Goal: Find specific page/section: Find specific page/section

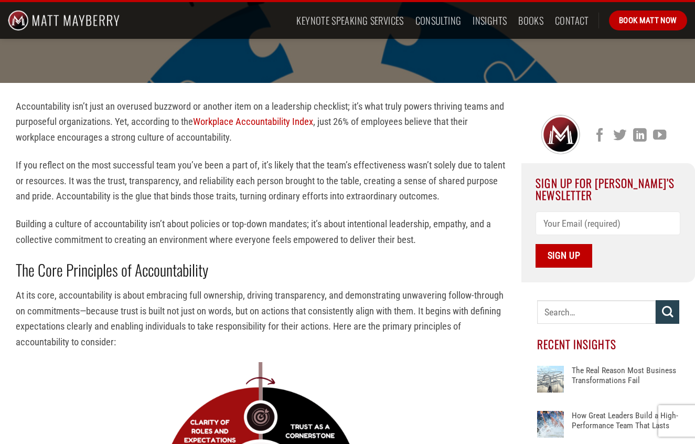
scroll to position [417, 0]
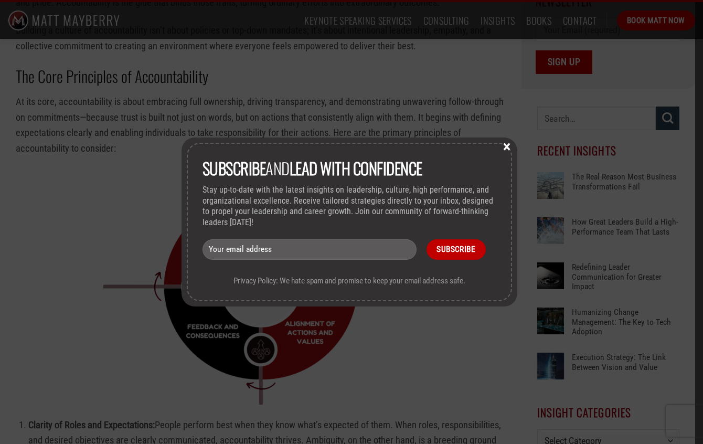
click at [508, 146] on button "×" at bounding box center [507, 145] width 16 height 9
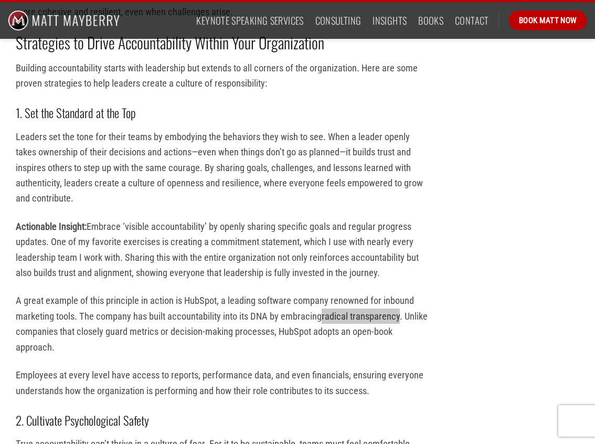
scroll to position [1135, 0]
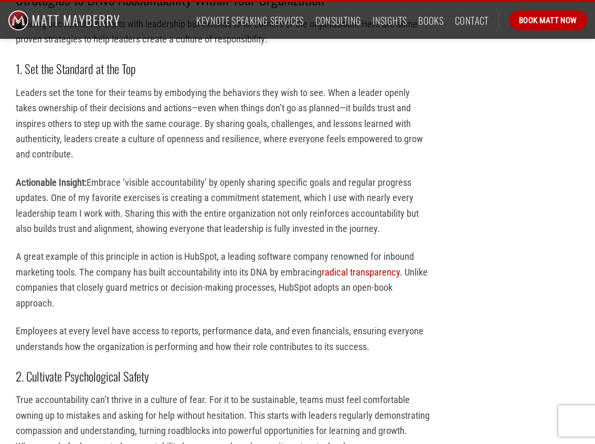
click at [439, 351] on div "Accountability isn’t just an overused buzzword or another item on a leadership …" at bounding box center [223, 434] width 446 height 2494
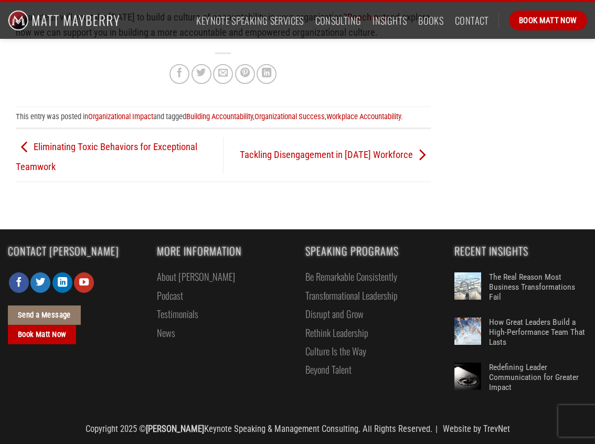
scroll to position [2352, 0]
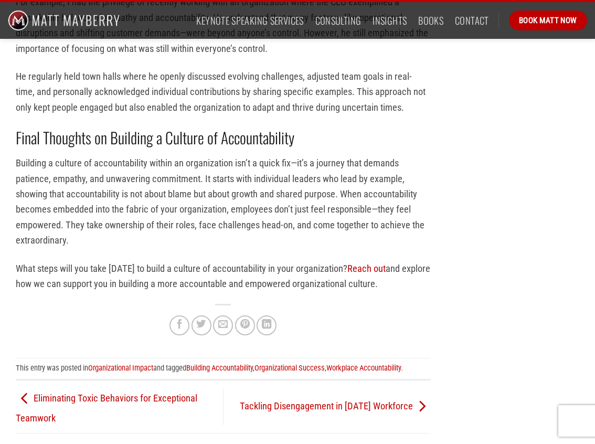
click at [82, 23] on img at bounding box center [64, 20] width 112 height 37
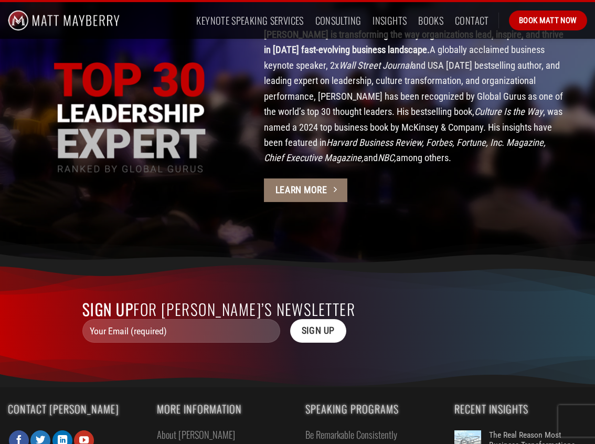
scroll to position [3010, 0]
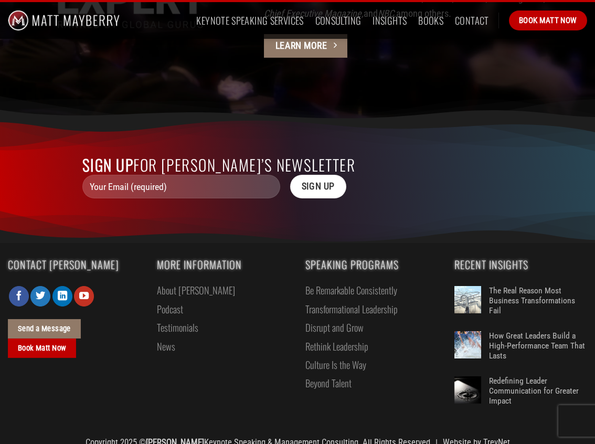
click at [169, 281] on link "About [PERSON_NAME]" at bounding box center [196, 290] width 78 height 18
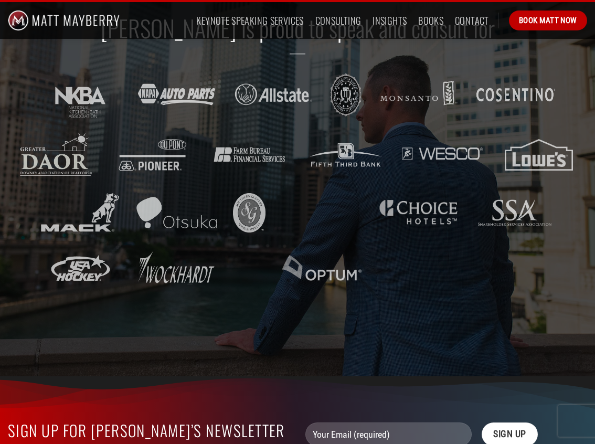
scroll to position [1730, 0]
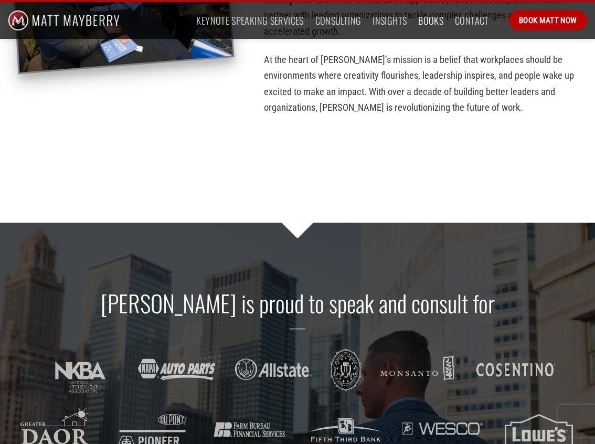
click at [428, 18] on link "Books" at bounding box center [430, 20] width 25 height 19
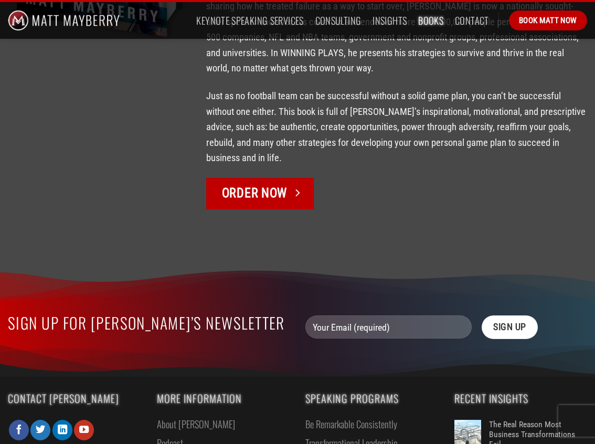
scroll to position [2041, 0]
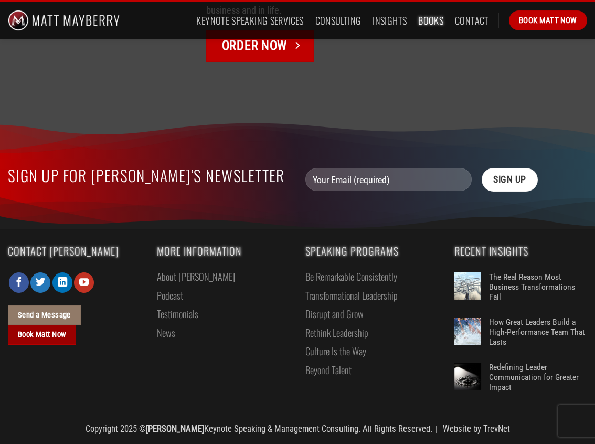
click at [36, 339] on span "Book Matt Now" at bounding box center [42, 334] width 49 height 13
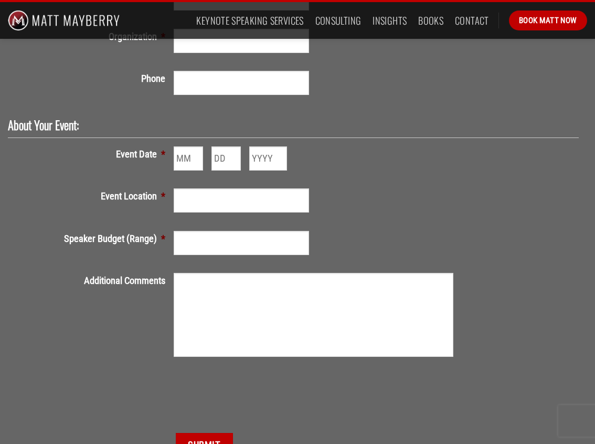
scroll to position [352, 0]
